Goal: Find contact information: Find contact information

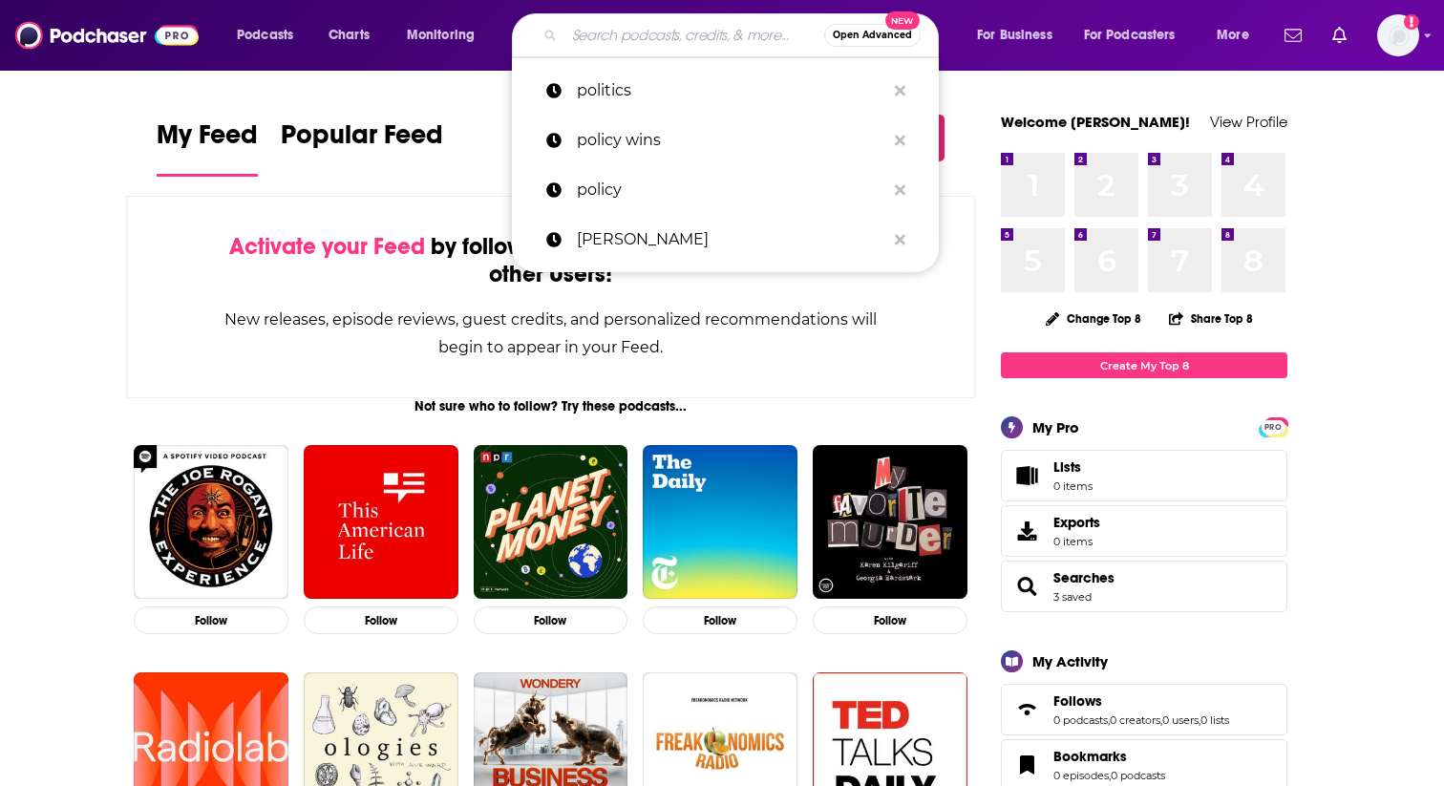
click at [629, 49] on input "Search podcasts, credits, & more..." at bounding box center [694, 35] width 260 height 31
click at [674, 39] on input "Search podcasts, credits, & more..." at bounding box center [694, 35] width 260 height 31
paste input "The Dispatch Podcast"
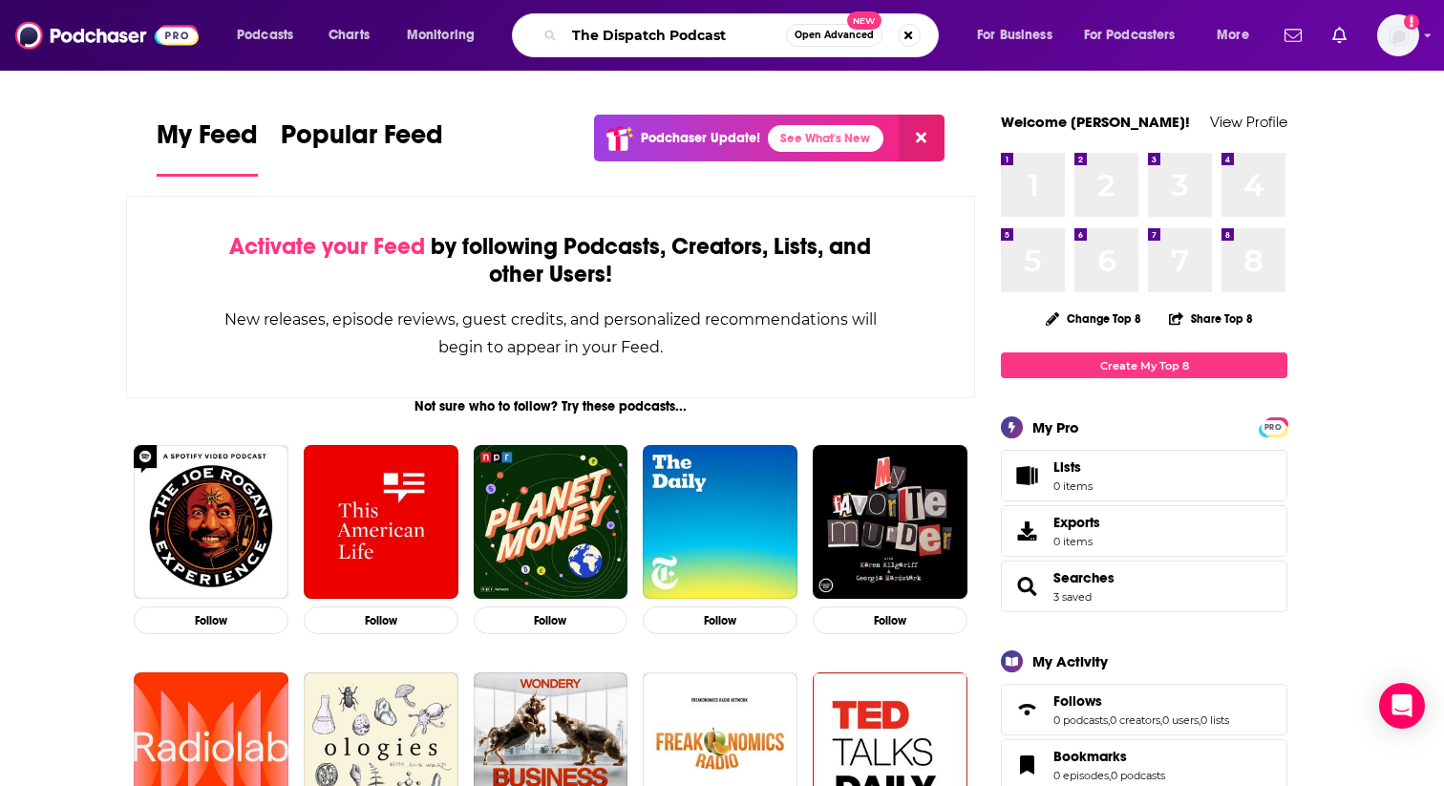
type input "The Dispatch Podcast"
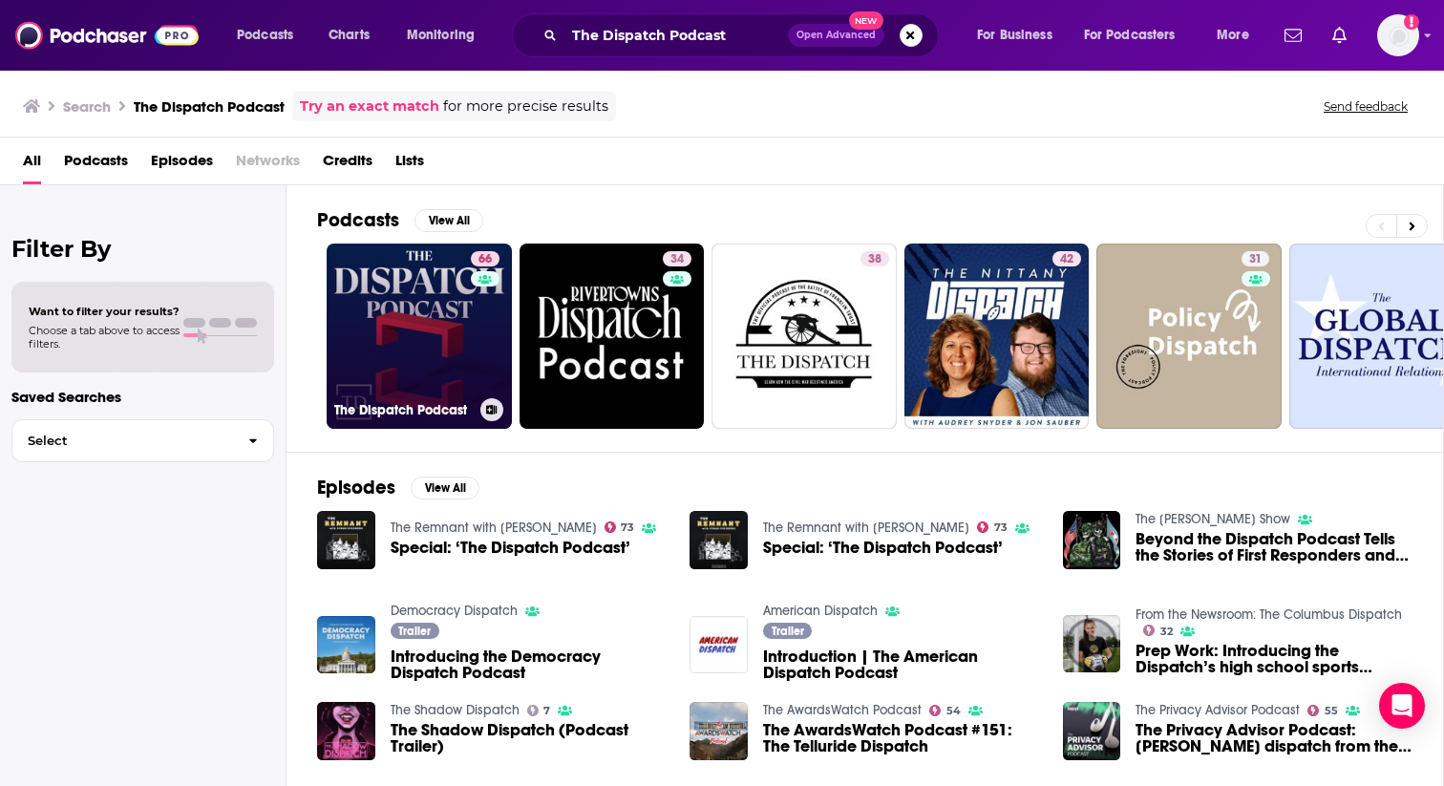
click at [410, 321] on link "66 The Dispatch Podcast" at bounding box center [419, 335] width 185 height 185
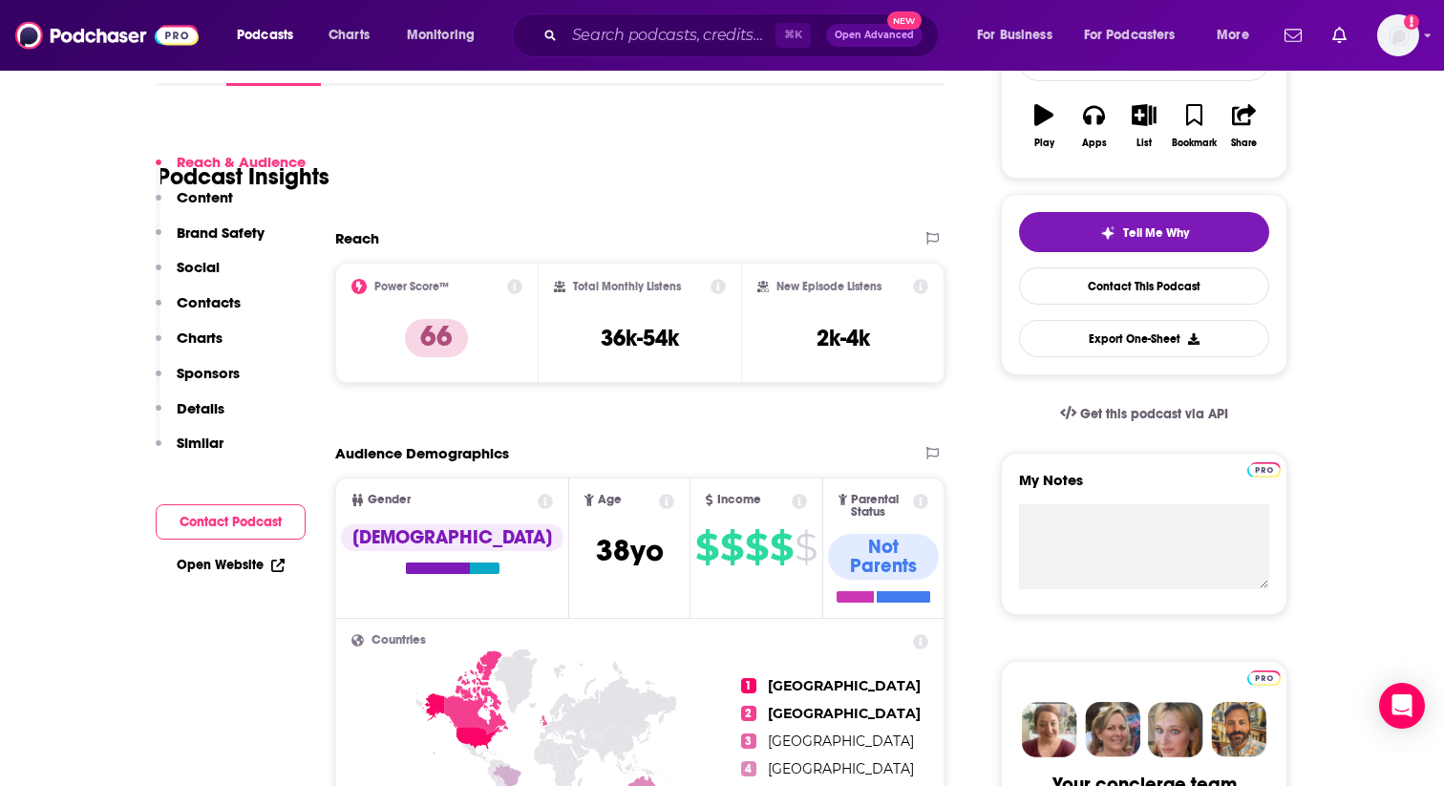
scroll to position [365, 0]
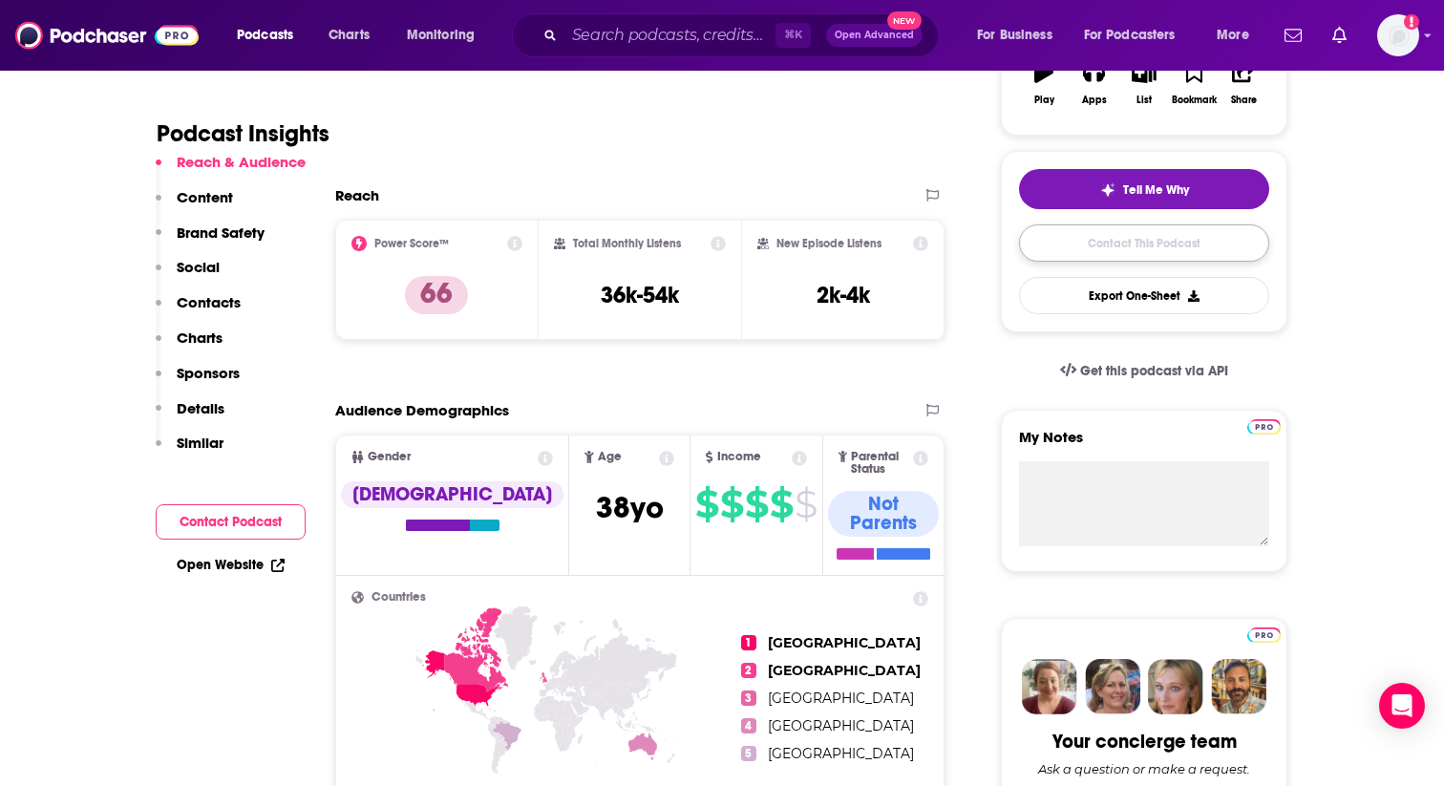
click at [1145, 258] on link "Contact This Podcast" at bounding box center [1144, 242] width 250 height 37
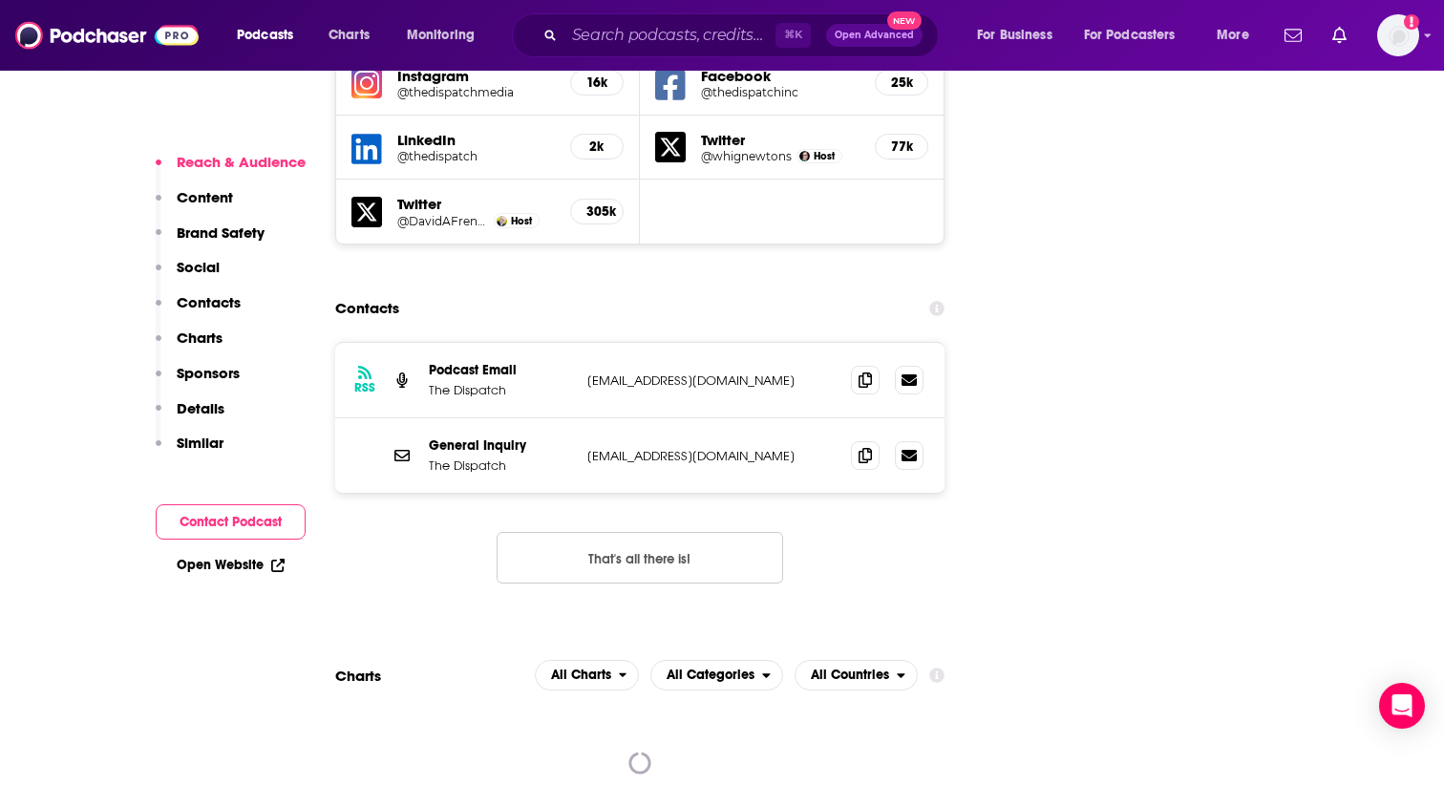
scroll to position [2350, 0]
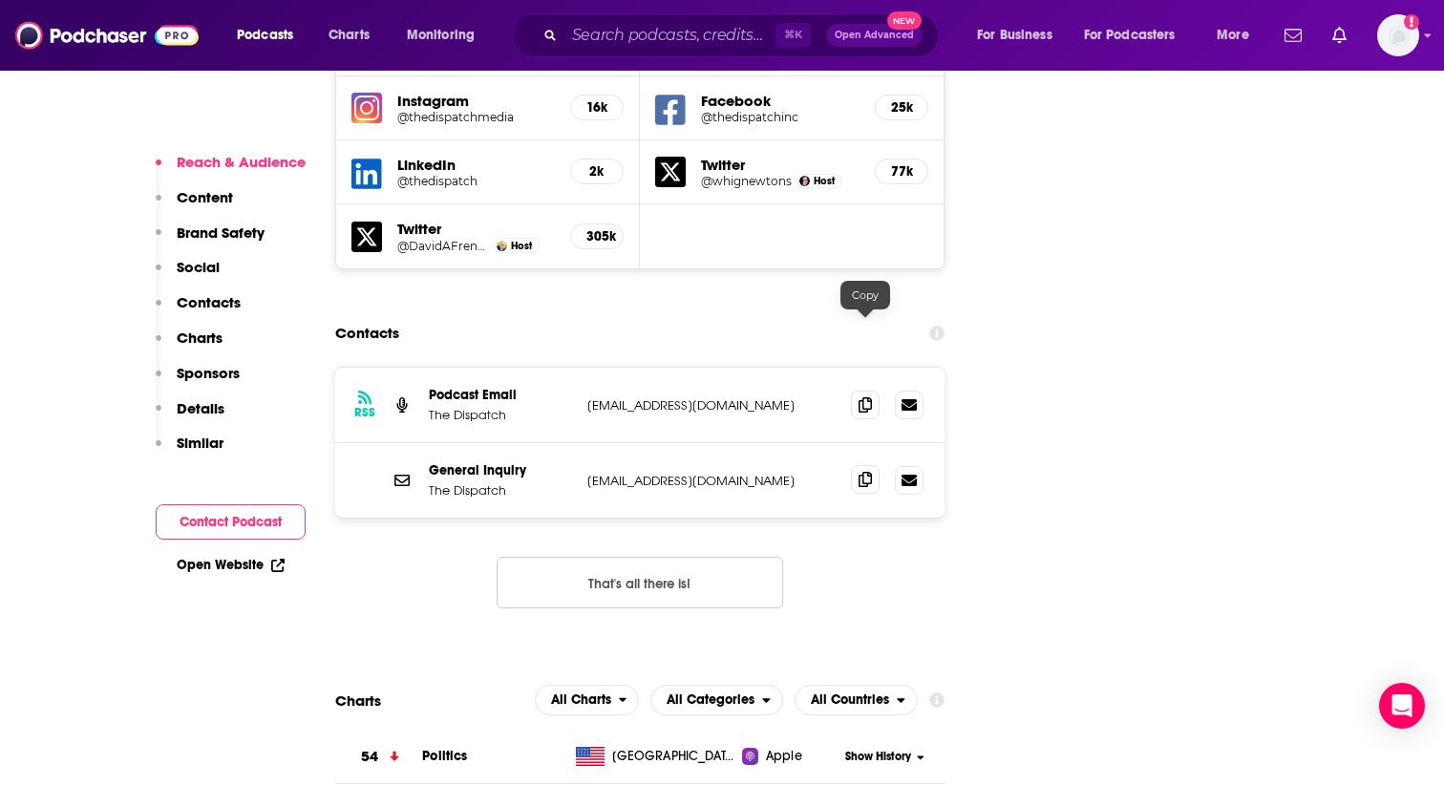
click at [865, 472] on icon at bounding box center [864, 479] width 13 height 15
click at [867, 396] on icon at bounding box center [864, 403] width 13 height 15
click at [852, 443] on div "General Inquiry The Dispatch [EMAIL_ADDRESS][DOMAIN_NAME] [EMAIL_ADDRESS][DOMAI…" at bounding box center [639, 480] width 609 height 74
click at [857, 465] on span at bounding box center [865, 479] width 29 height 29
click at [1415, 53] on div "Logged in as paigerusher" at bounding box center [1398, 35] width 42 height 42
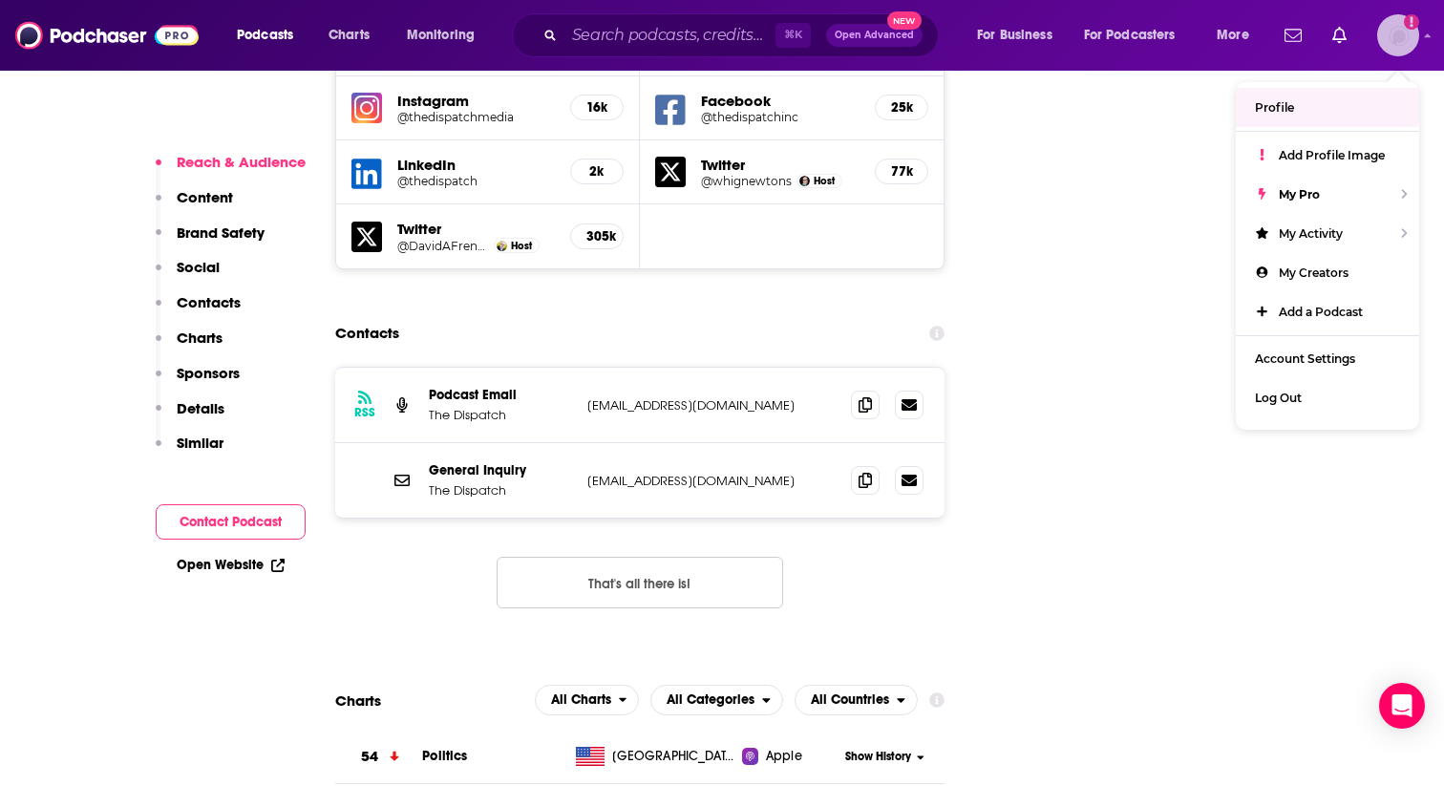
click at [1338, 107] on link "Profile" at bounding box center [1327, 107] width 183 height 39
